Goal: Transaction & Acquisition: Purchase product/service

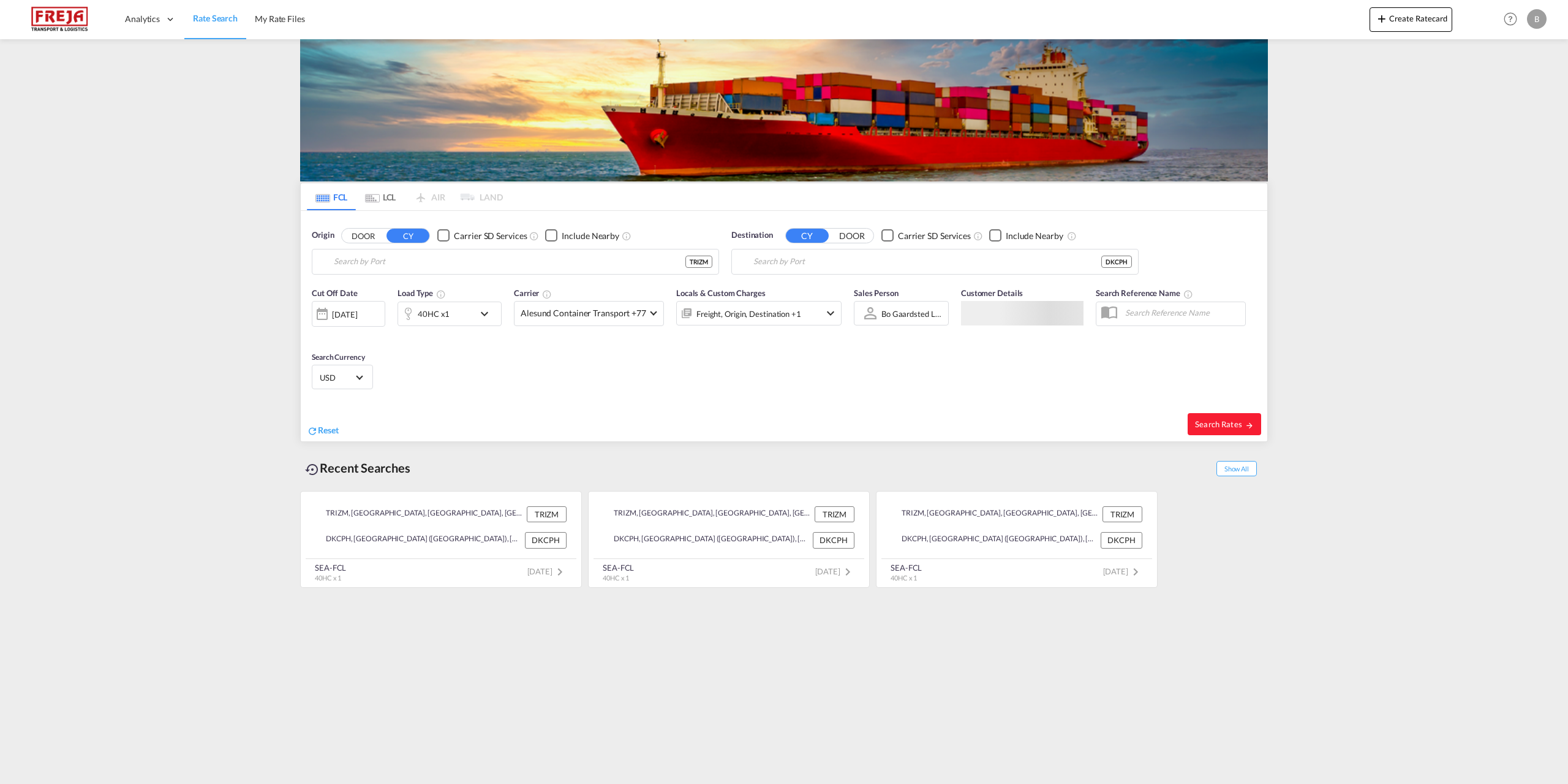
type input "Izmir, TRIZM"
type input "[GEOGRAPHIC_DATA] ([GEOGRAPHIC_DATA]), DKCPH"
click at [703, 263] on button "Clear Input" at bounding box center [706, 261] width 18 height 18
click at [426, 298] on div "Piraeu s Greece GRPIR" at bounding box center [428, 295] width 233 height 37
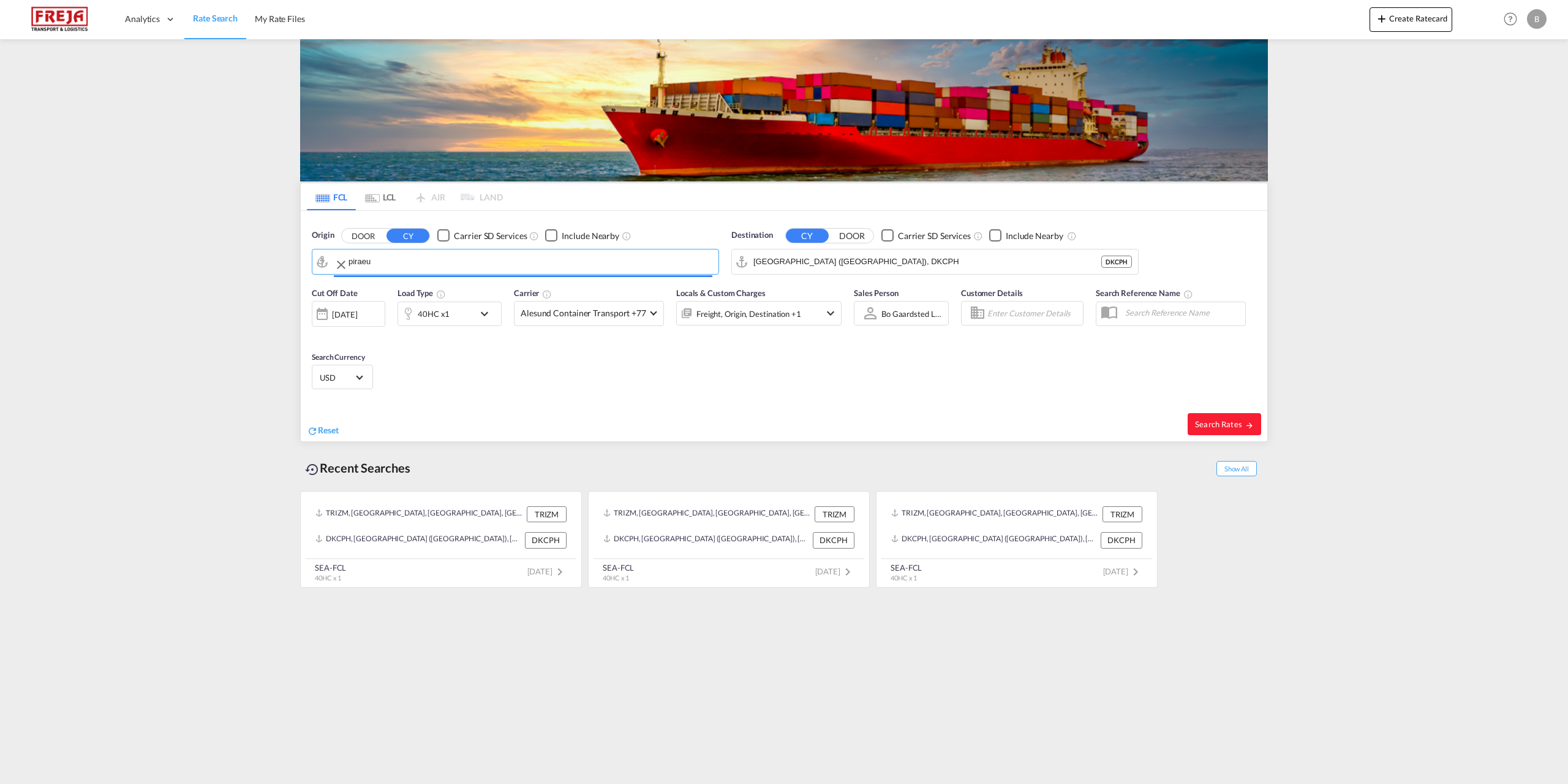
type input "Piraeus, GRPIR"
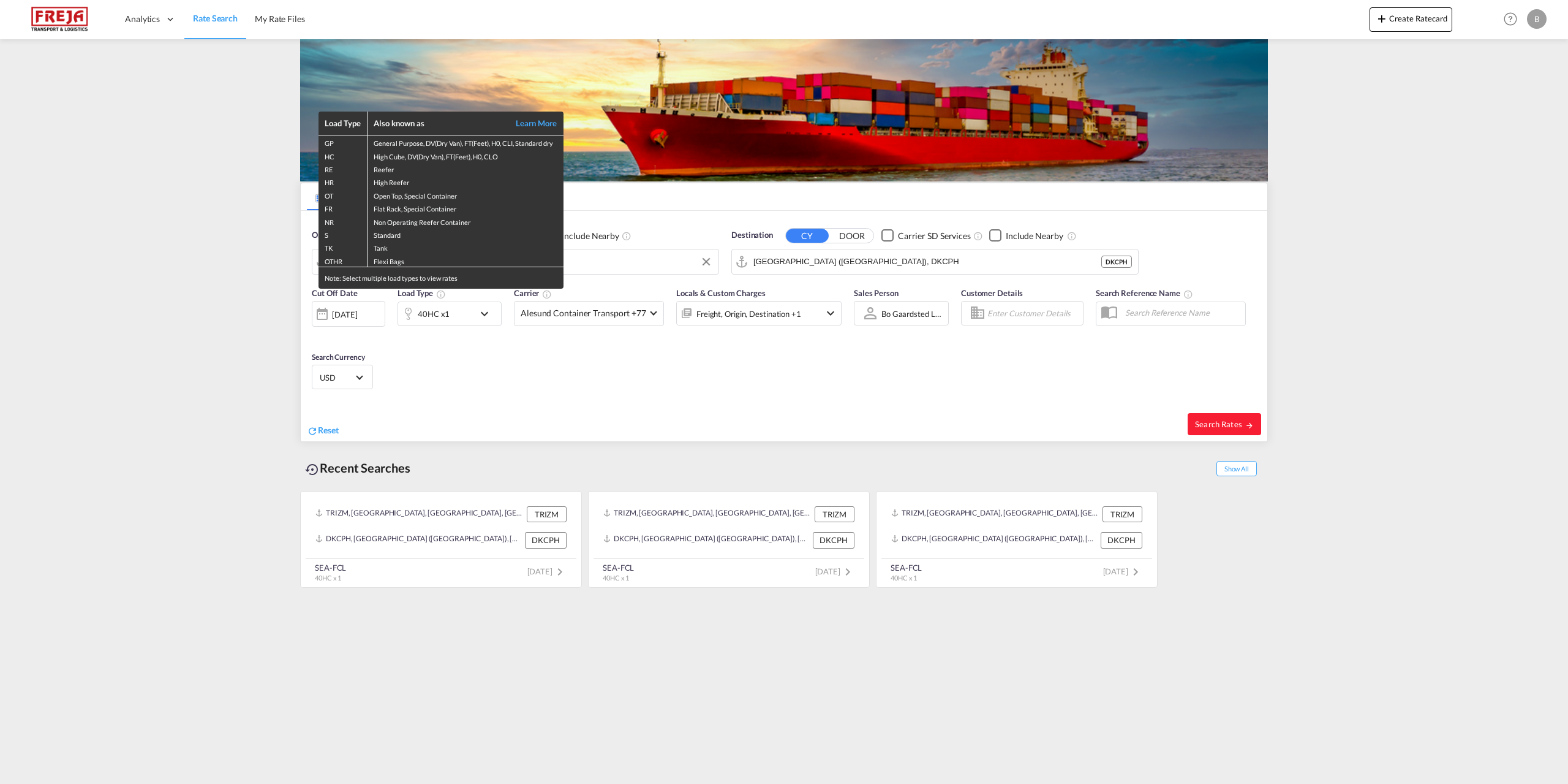
click at [945, 261] on div "Load Type Also known as Learn More GP General Purpose, DV(Dry Van), FT(Feet), H…" at bounding box center [784, 392] width 1568 height 784
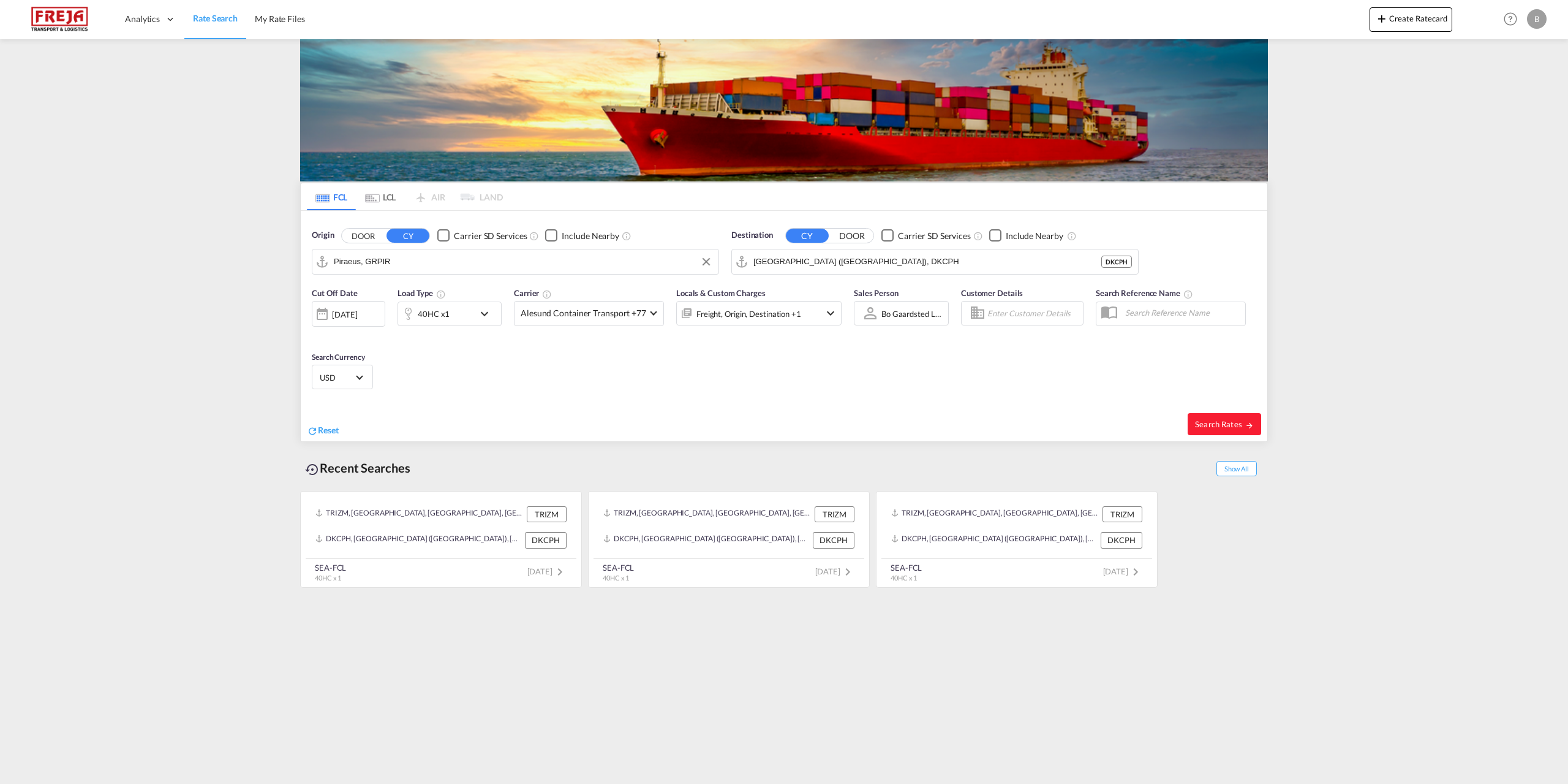
click at [481, 314] on md-icon "icon-chevron-down" at bounding box center [487, 314] width 20 height 15
click at [370, 371] on md-select-value "40HC" at bounding box center [354, 367] width 49 height 20
click at [351, 309] on div "20GP" at bounding box center [341, 308] width 21 height 13
click at [559, 412] on button "Done" at bounding box center [555, 412] width 43 height 22
click at [1223, 425] on span "Search Rates" at bounding box center [1224, 424] width 59 height 9
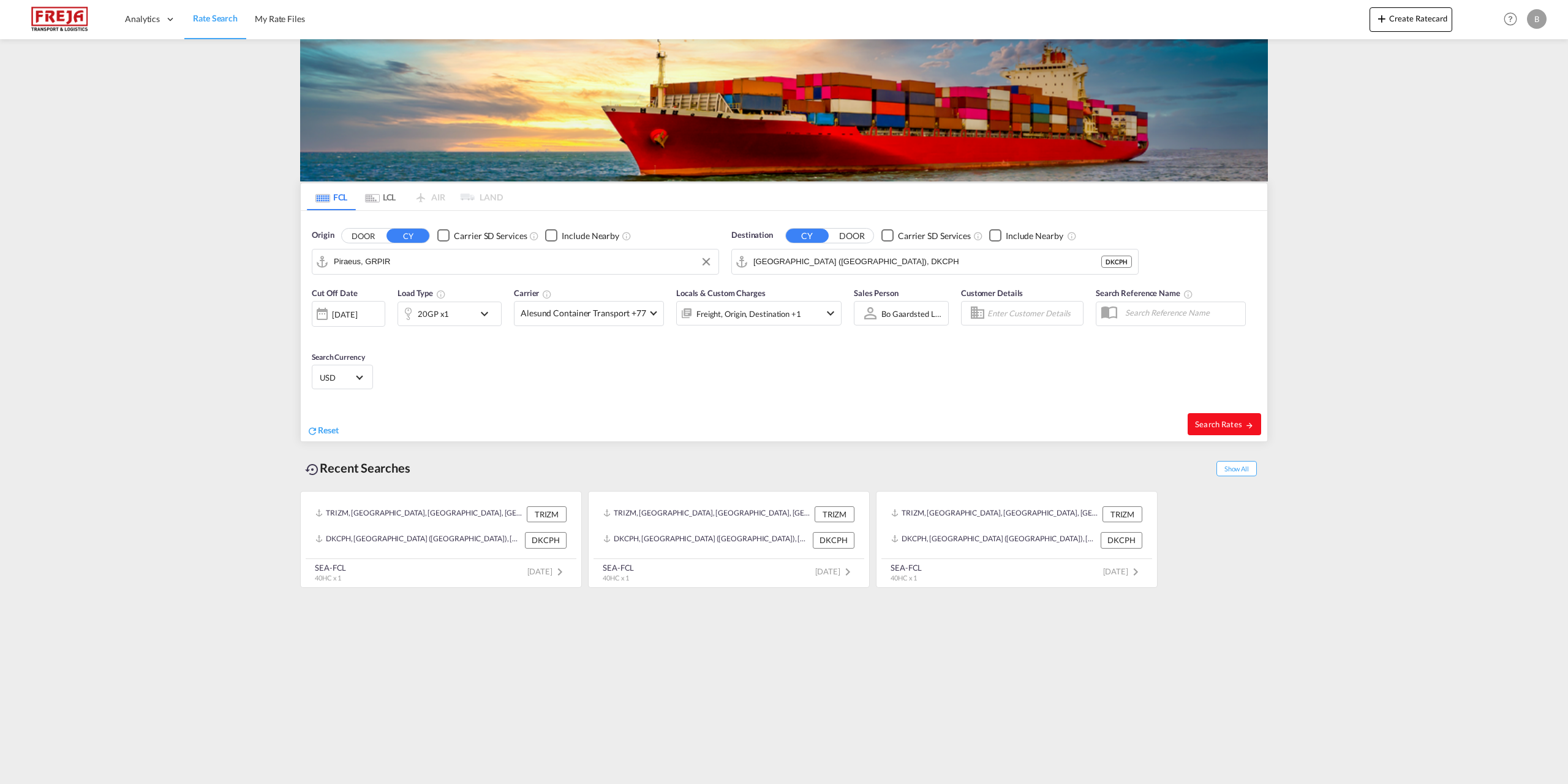
type input "GRPIR to DKCPH / [DATE]"
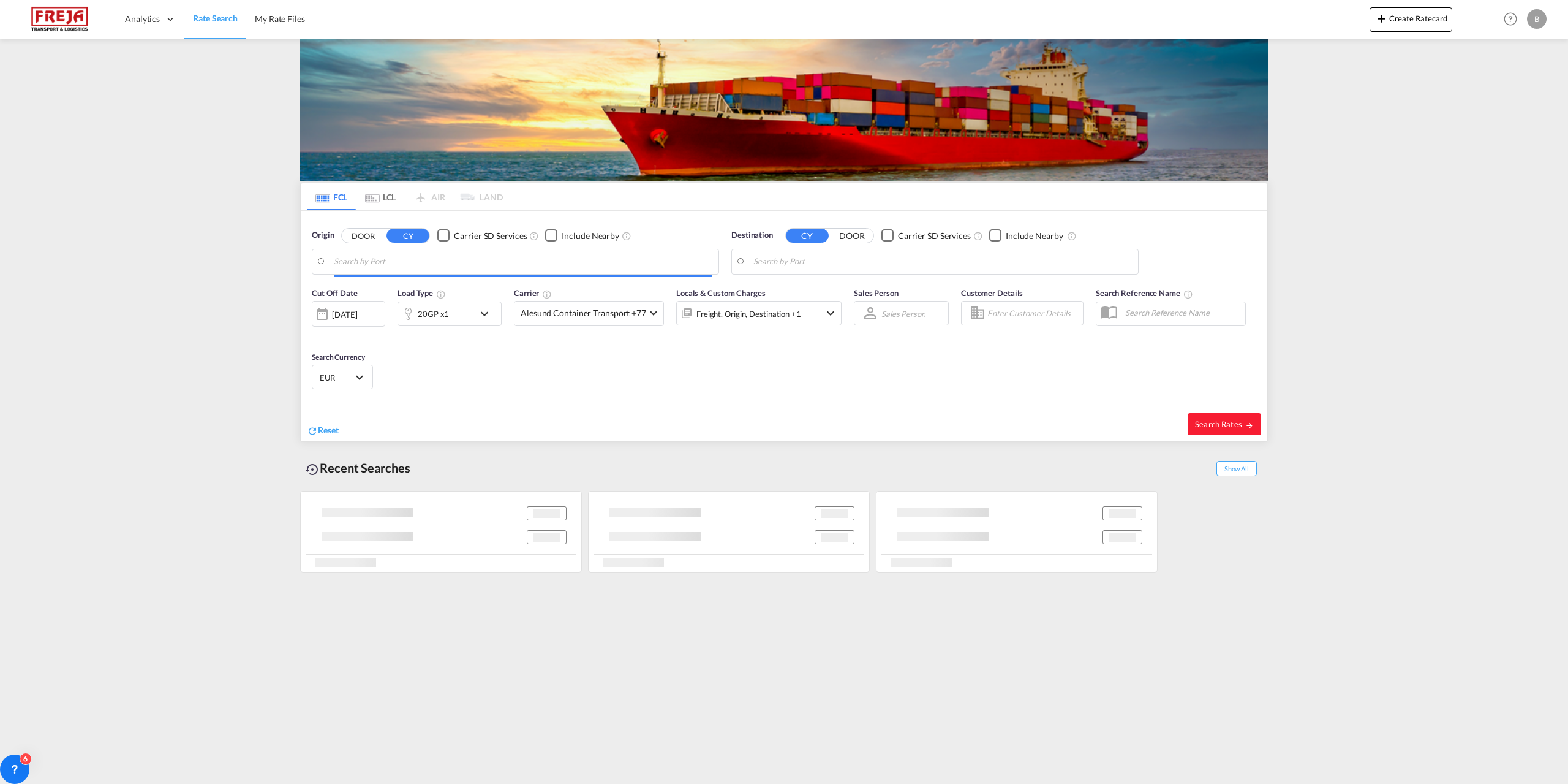
type input "Piraeus, GRPIR"
type input "[GEOGRAPHIC_DATA] ([GEOGRAPHIC_DATA]), DKCPH"
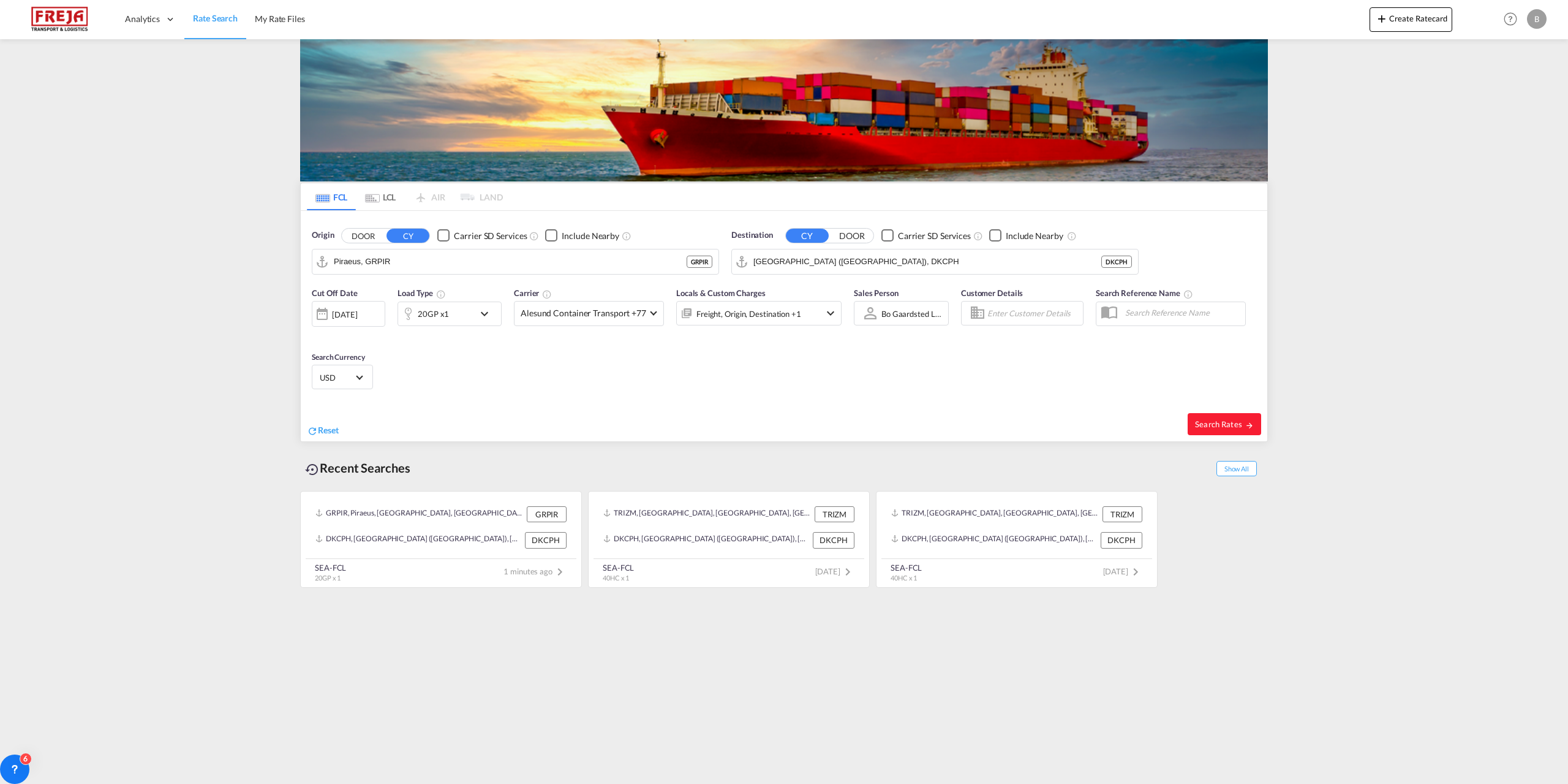
click at [487, 315] on md-icon "icon-chevron-down" at bounding box center [487, 314] width 20 height 15
click at [373, 371] on md-select-value "20GP" at bounding box center [354, 367] width 49 height 20
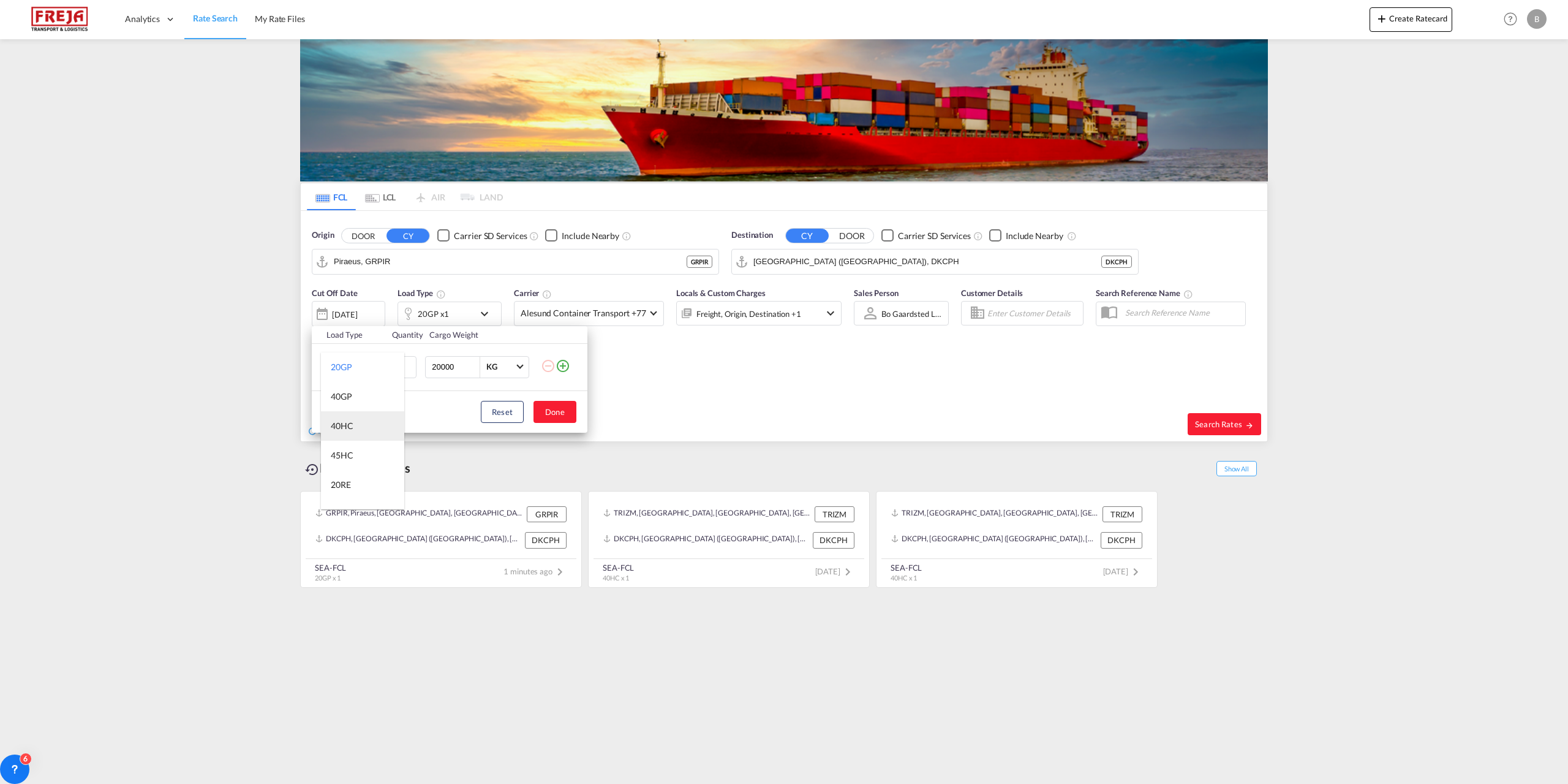
click at [357, 422] on md-option "40HC" at bounding box center [362, 425] width 83 height 29
click at [559, 413] on button "Done" at bounding box center [555, 412] width 43 height 22
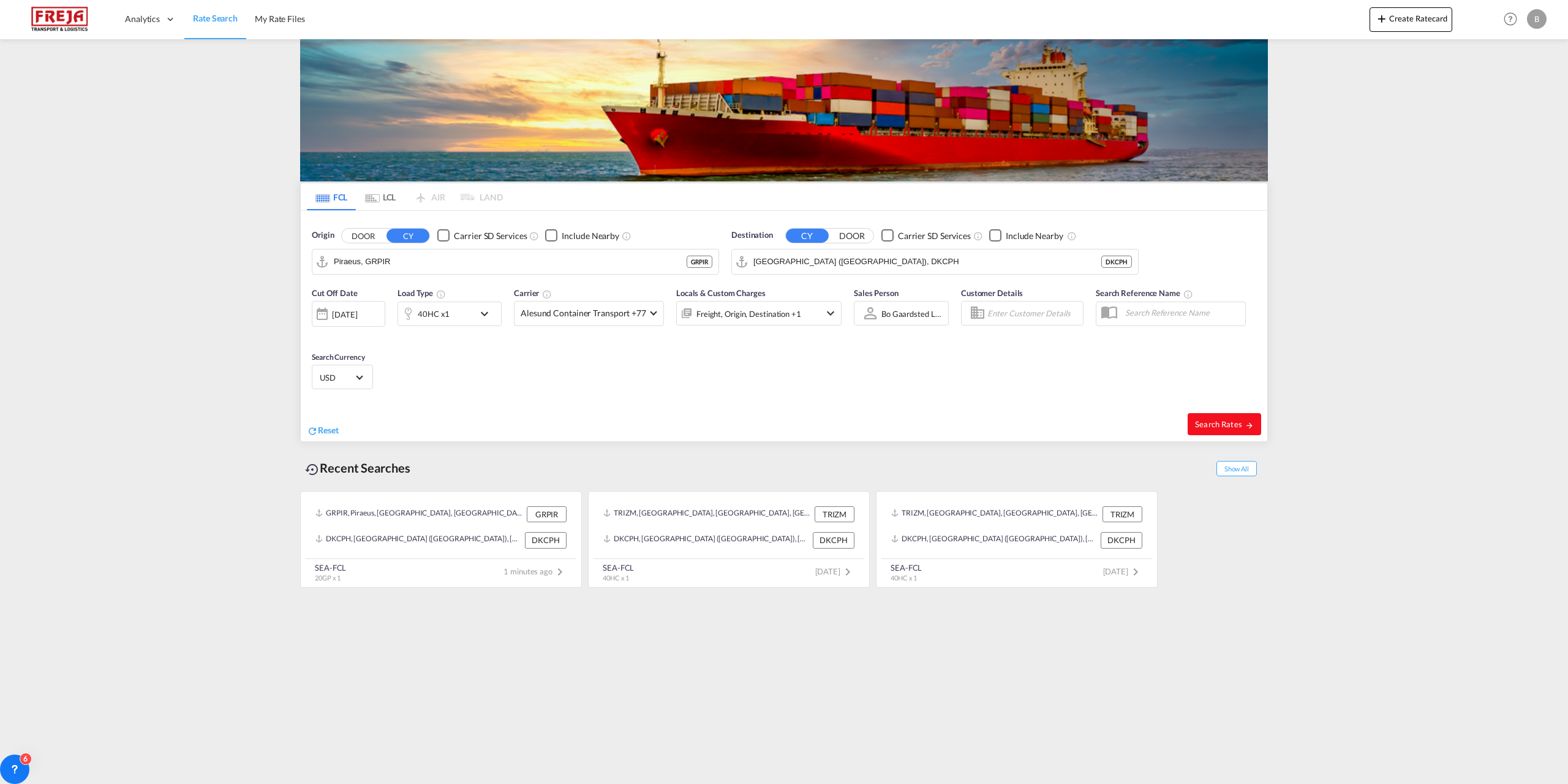
click at [1206, 427] on span "Search Rates" at bounding box center [1224, 424] width 59 height 9
type input "GRPIR to DKCPH / [DATE]"
